Goal: Task Accomplishment & Management: Manage account settings

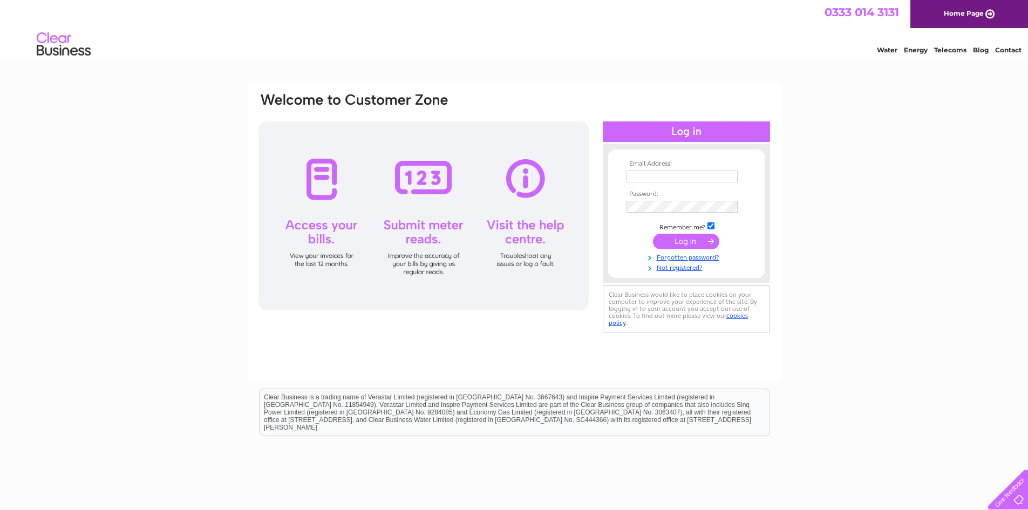
type input "[PERSON_NAME][EMAIL_ADDRESS][DOMAIN_NAME]"
click at [683, 242] on input "submit" at bounding box center [686, 241] width 66 height 15
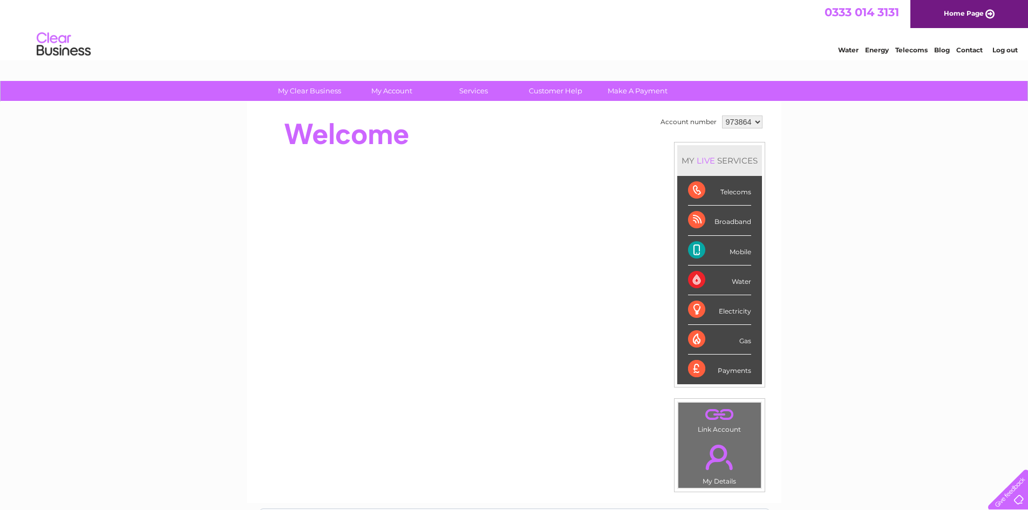
click at [760, 124] on select "973864" at bounding box center [742, 122] width 40 height 13
click at [750, 123] on select "973864" at bounding box center [742, 122] width 40 height 13
click at [1006, 50] on link "Log out" at bounding box center [1005, 50] width 25 height 8
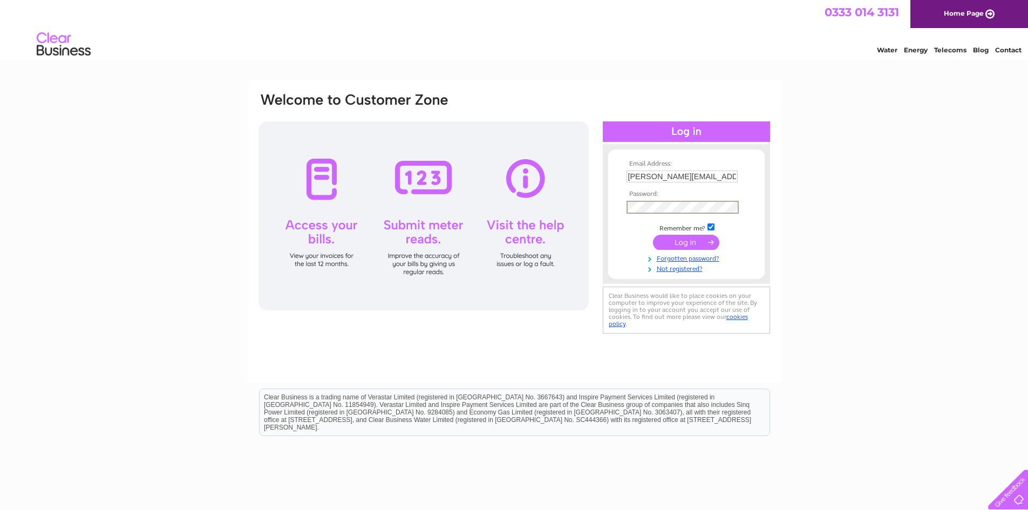
type input "[PERSON_NAME][EMAIL_ADDRESS][DOMAIN_NAME]"
click at [697, 244] on input "submit" at bounding box center [686, 241] width 66 height 15
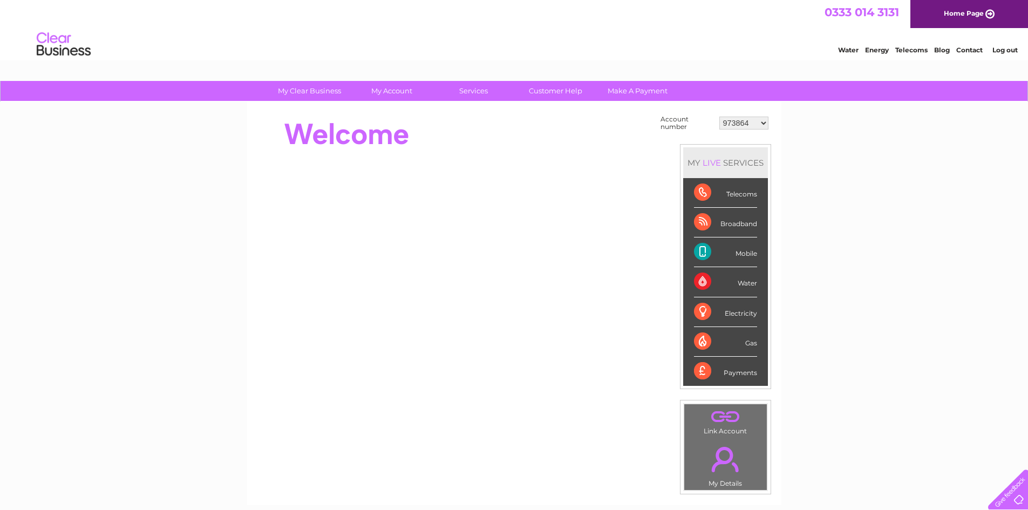
click at [754, 128] on select "973864 30295613" at bounding box center [744, 123] width 49 height 13
select select "30295613"
click at [720, 117] on select "973864 30295613" at bounding box center [744, 123] width 49 height 13
click at [750, 124] on select "973864 30295613" at bounding box center [744, 123] width 49 height 13
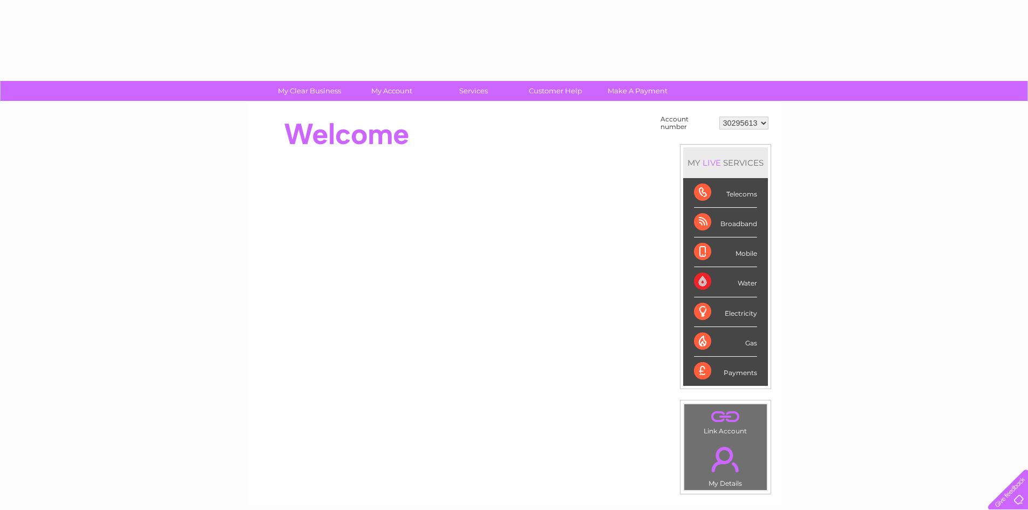
click at [739, 134] on td "Account number 973864 30295613 MY LIVE SERVICES Telecoms Broadband Mobile Water…" at bounding box center [714, 304] width 113 height 382
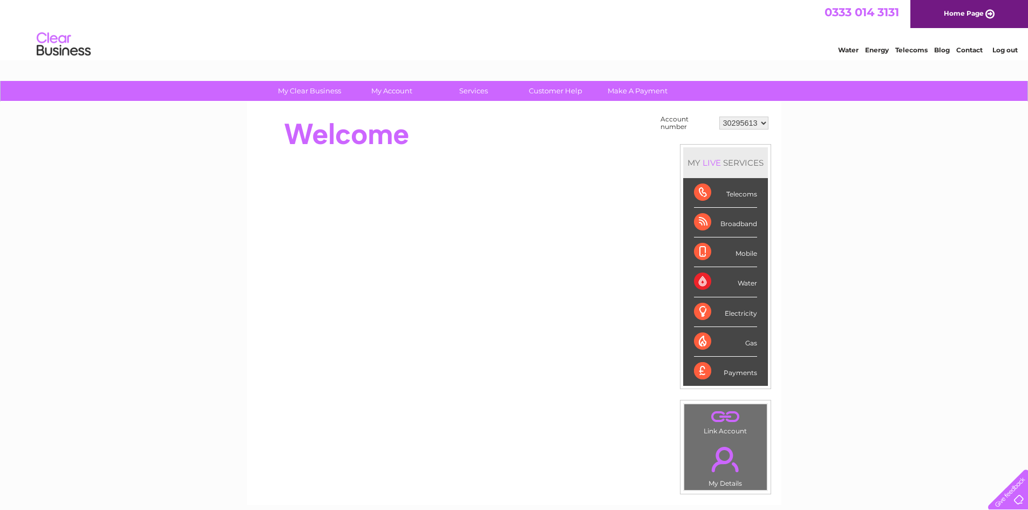
click at [755, 117] on select "973864 30295613" at bounding box center [744, 123] width 49 height 13
select select "973864"
click at [720, 117] on select "973864 30295613" at bounding box center [744, 123] width 49 height 13
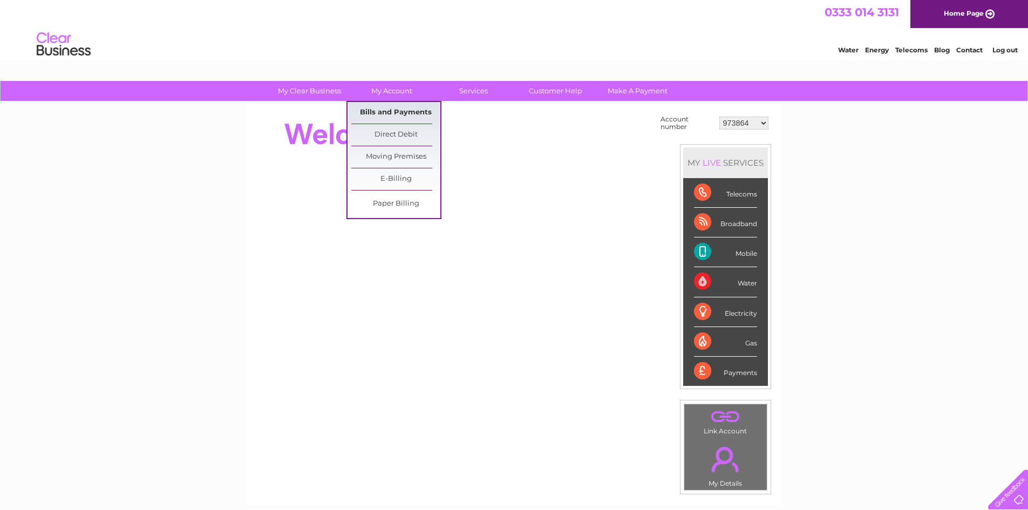
click at [395, 112] on link "Bills and Payments" at bounding box center [395, 113] width 89 height 22
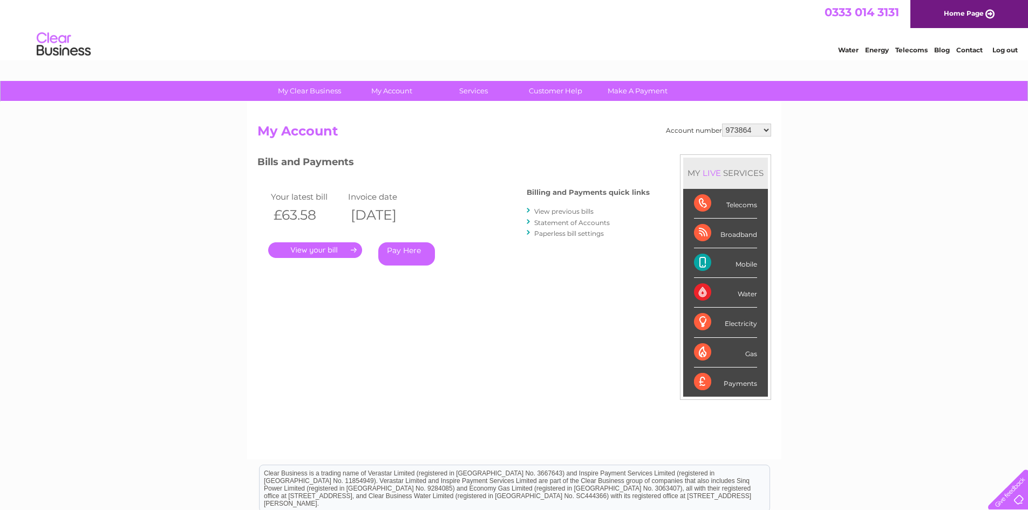
click at [572, 209] on link "View previous bills" at bounding box center [563, 211] width 59 height 8
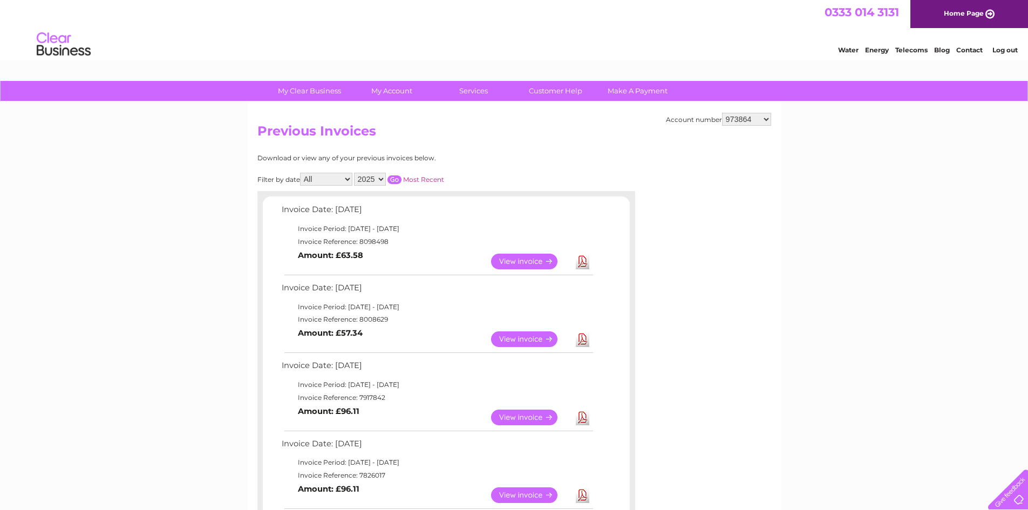
click at [517, 262] on link "View" at bounding box center [530, 262] width 79 height 16
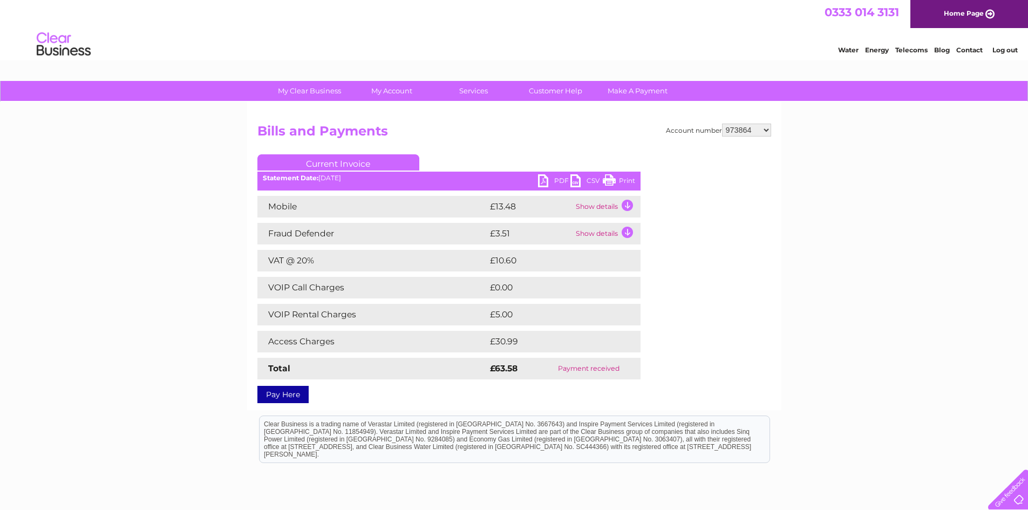
click at [545, 181] on link "PDF" at bounding box center [554, 182] width 32 height 16
